Goal: Find contact information: Find contact information

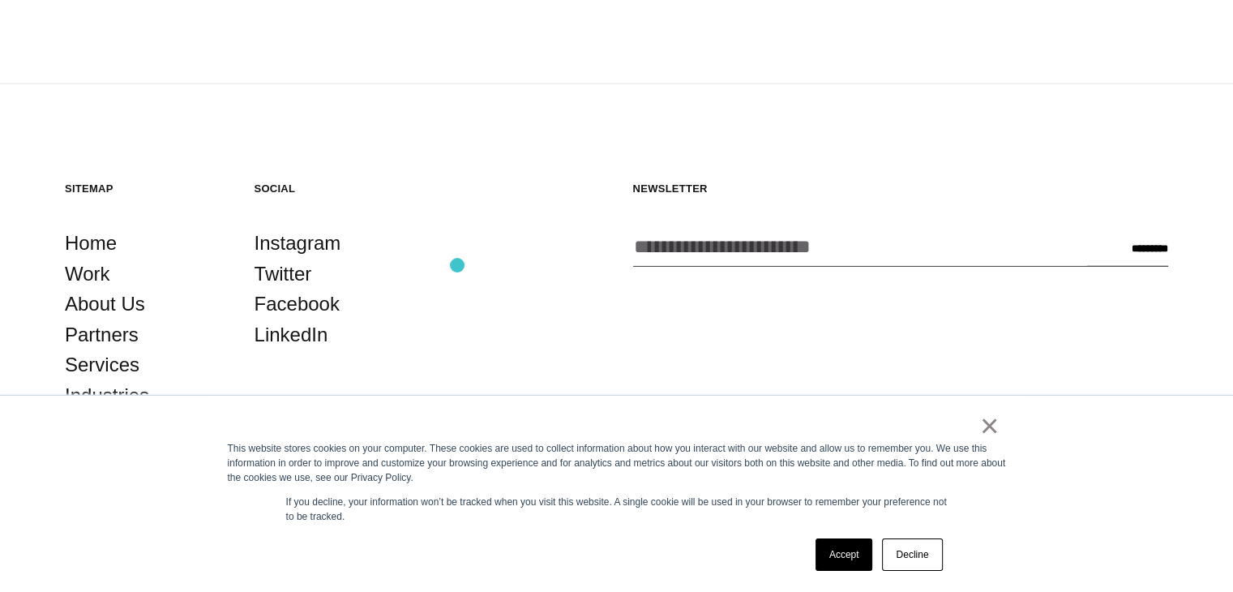
scroll to position [4392, 0]
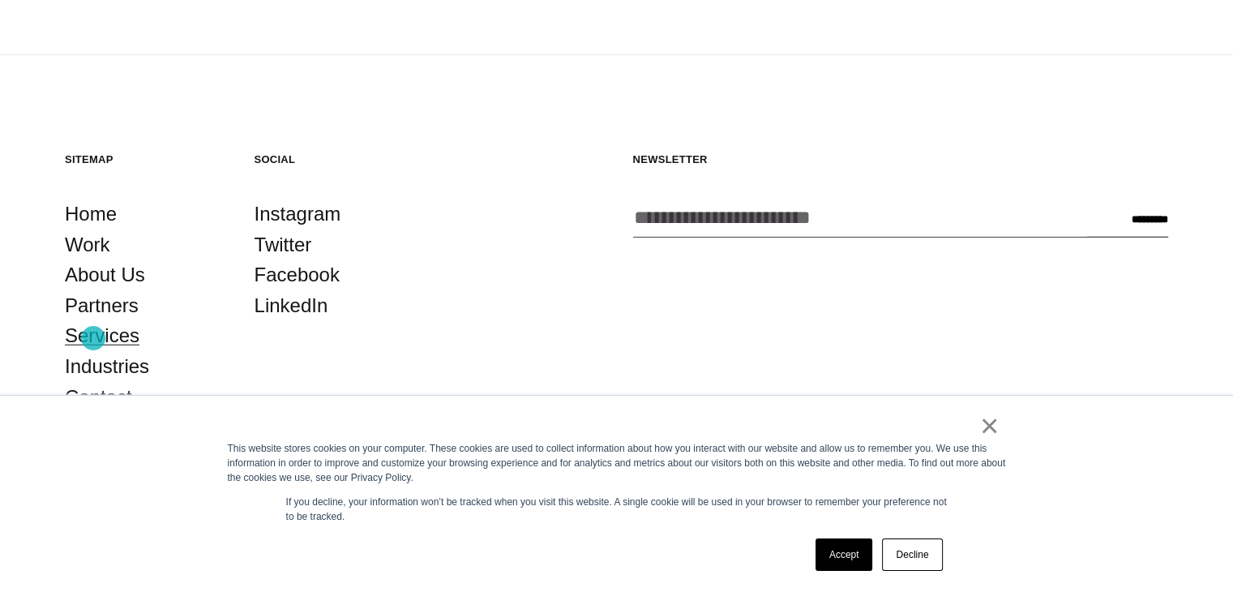
click at [93, 338] on link "Services" at bounding box center [102, 335] width 75 height 31
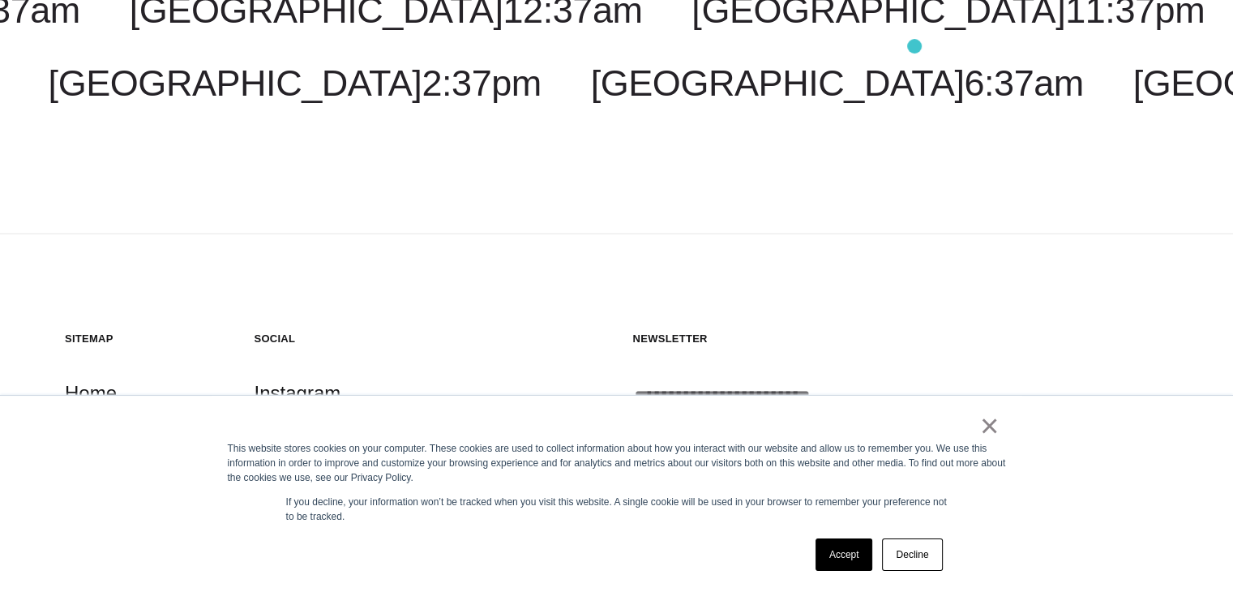
scroll to position [4392, 0]
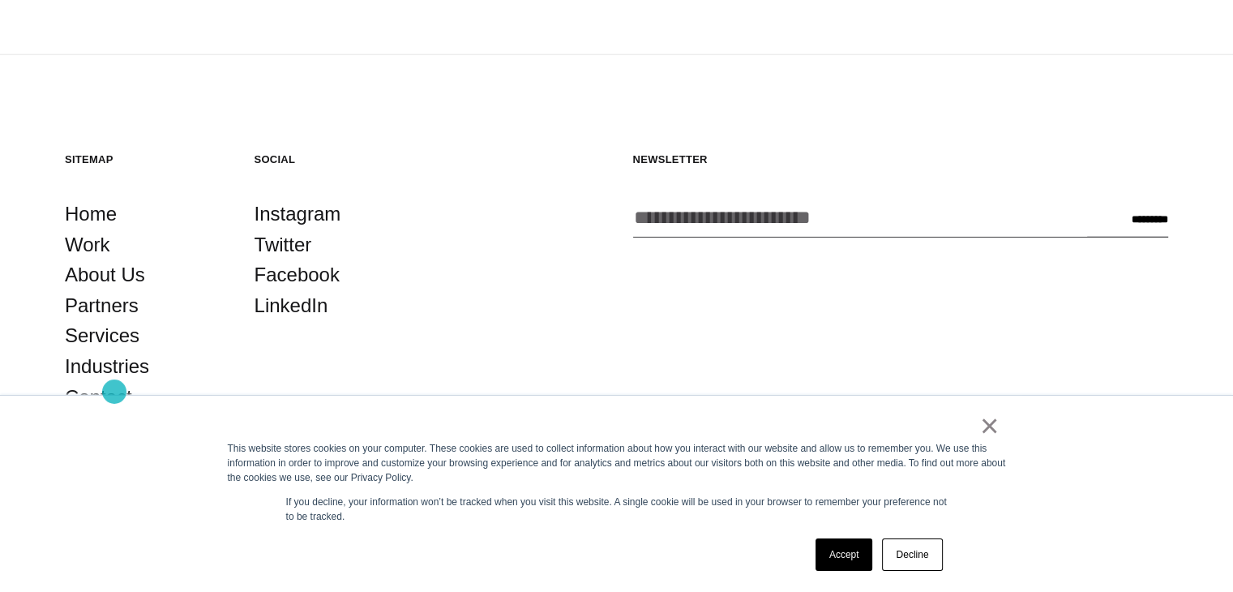
click at [114, 392] on link "Contact" at bounding box center [98, 397] width 67 height 31
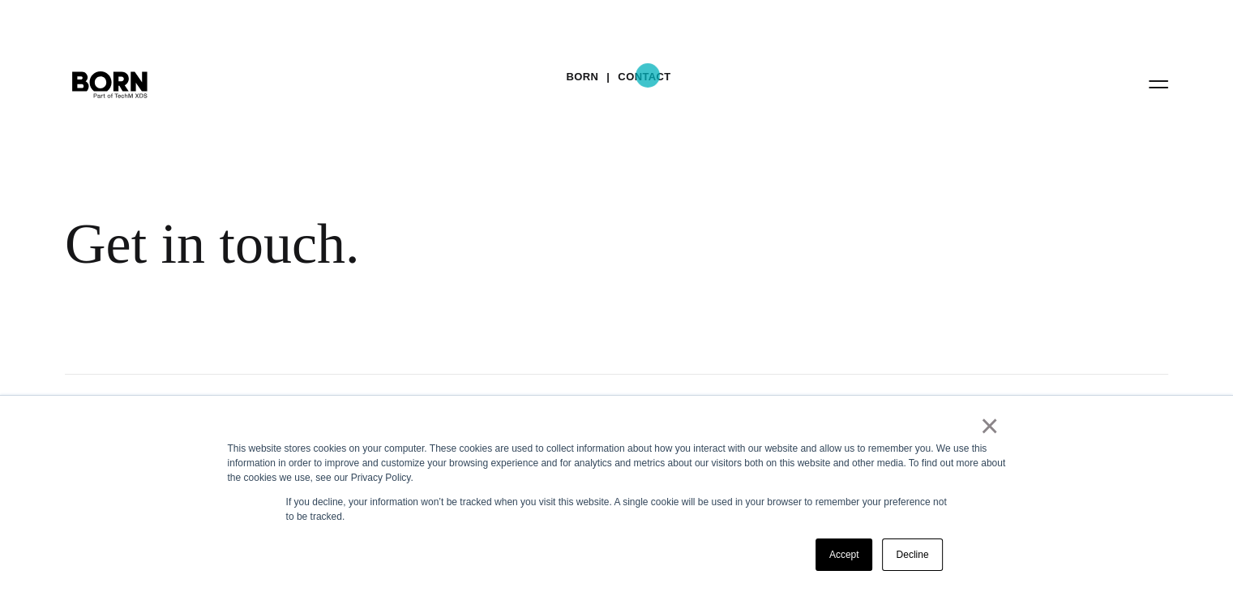
click at [648, 75] on link "Contact" at bounding box center [644, 77] width 53 height 24
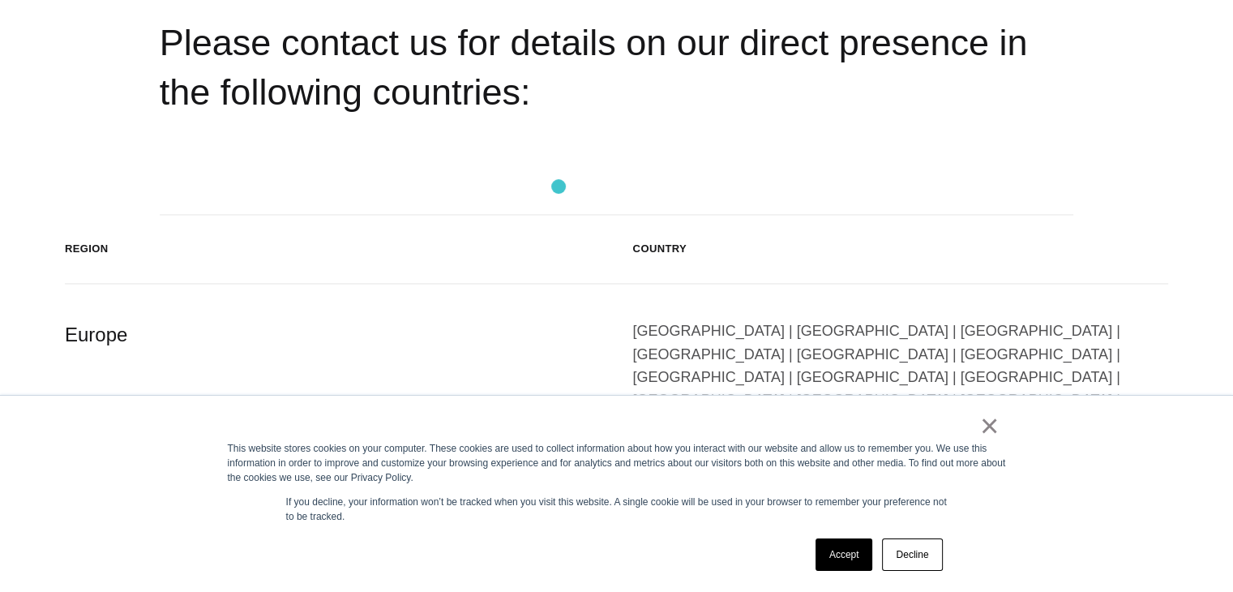
scroll to position [2582, 0]
click at [294, 157] on div "Please contact us for details on our direct presence in the following countries:" at bounding box center [617, 117] width 915 height 196
click at [209, 171] on div "Please contact us for details on our direct presence in the following countries:" at bounding box center [617, 117] width 915 height 196
click at [179, 171] on div "Please contact us for details on our direct presence in the following countries:" at bounding box center [617, 117] width 915 height 196
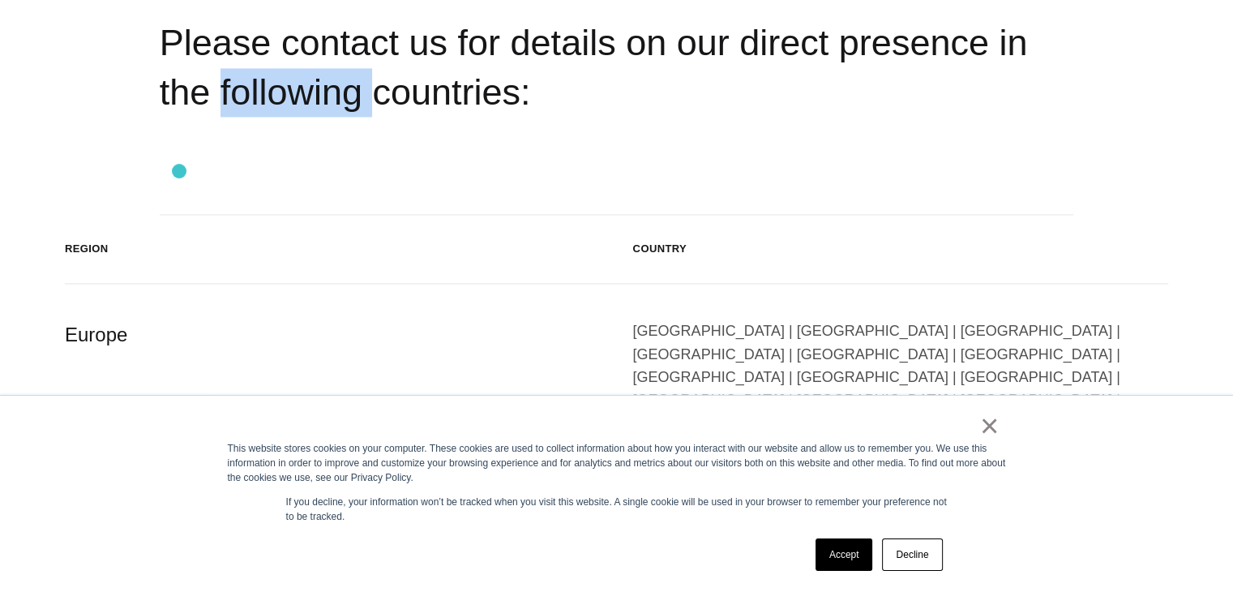
click at [179, 171] on div "Please contact us for details on our direct presence in the following countries:" at bounding box center [617, 117] width 915 height 196
